Goal: Browse casually

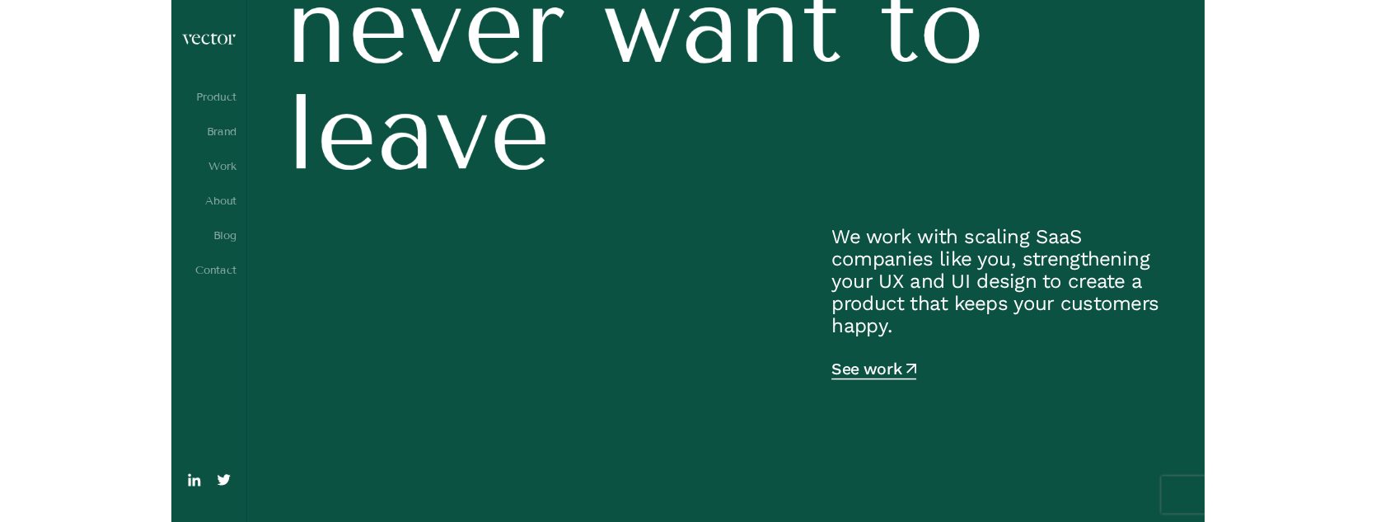
scroll to position [484, 0]
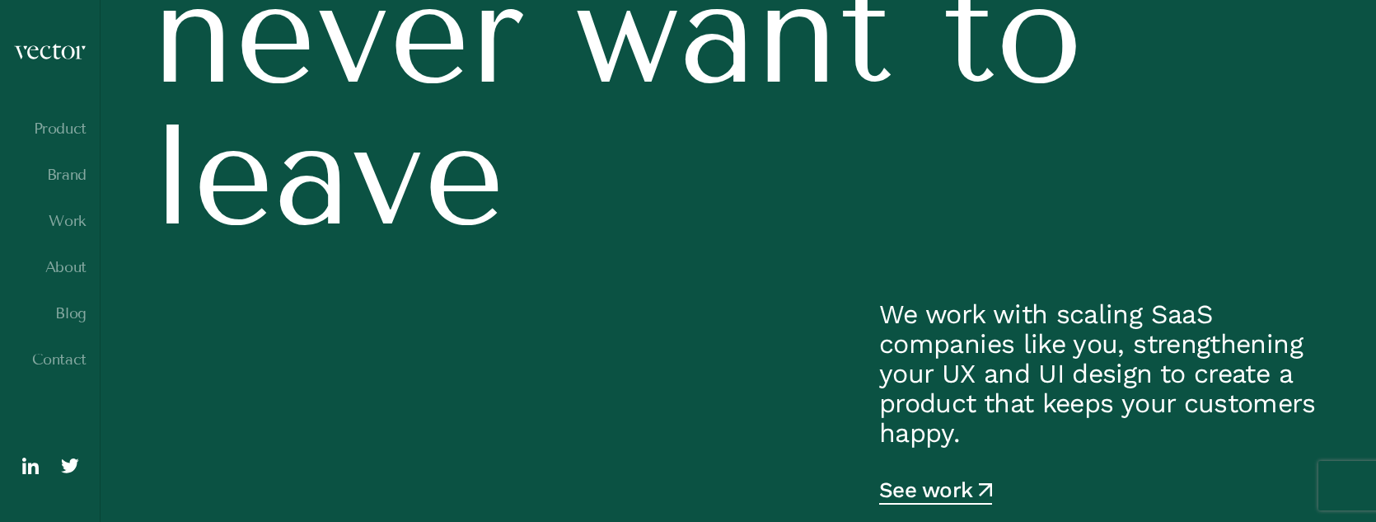
click at [1134, 255] on span "leave" at bounding box center [738, 175] width 1172 height 175
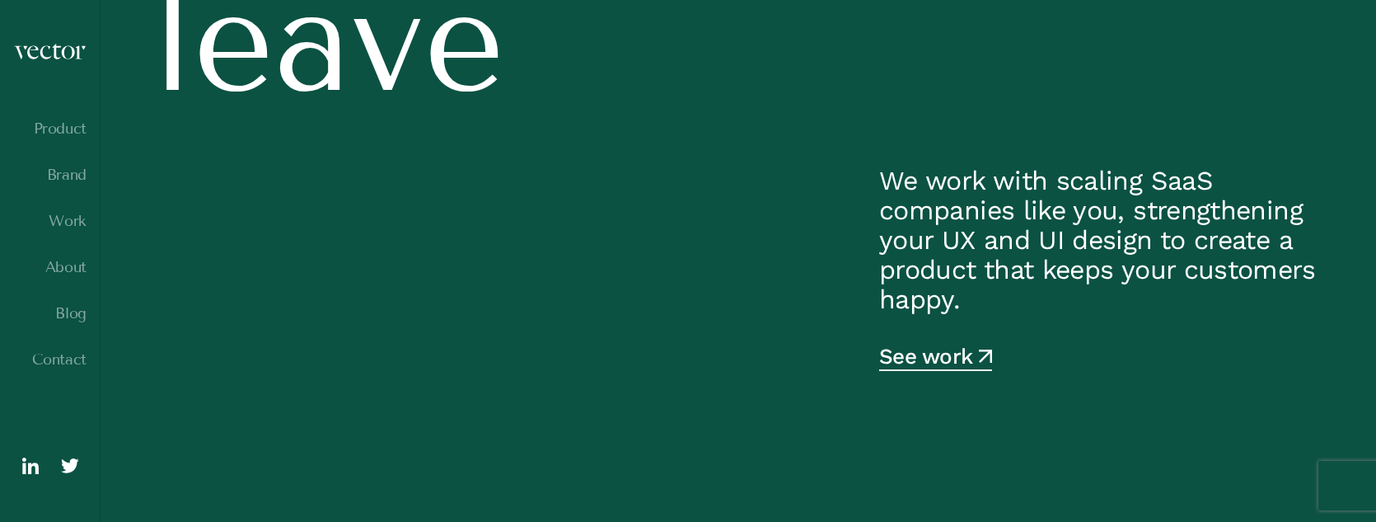
scroll to position [563, 0]
